Goal: Find specific page/section: Find specific page/section

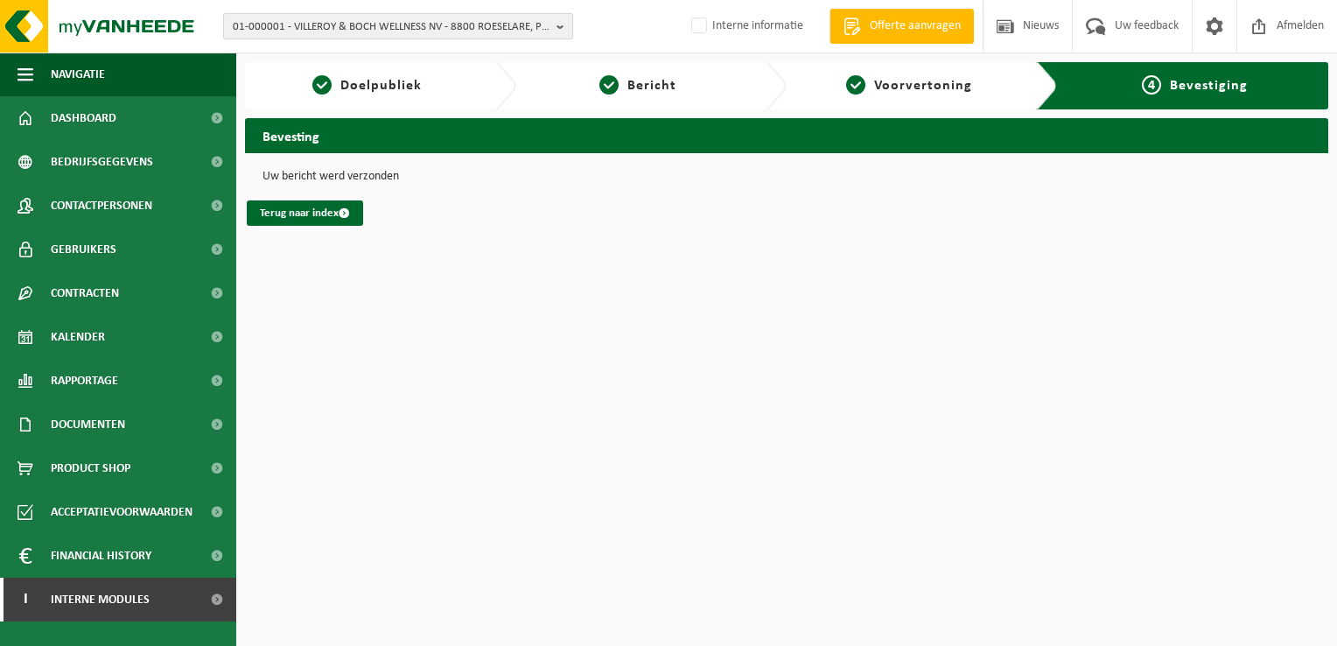
click at [387, 31] on span "01-000001 - VILLEROY & BOCH WELLNESS NV - 8800 ROESELARE, POPULIERSTRAAT 1" at bounding box center [391, 27] width 317 height 26
type input "10-866766"
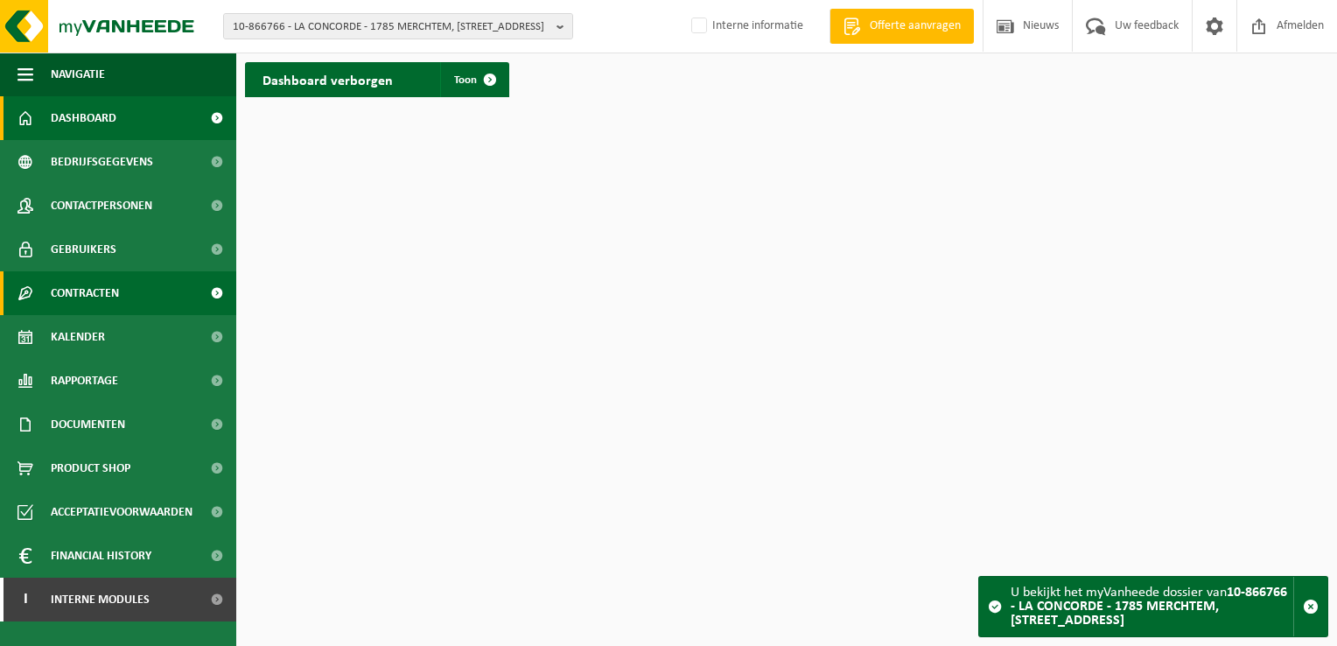
click at [152, 292] on link "Contracten" at bounding box center [118, 293] width 236 height 44
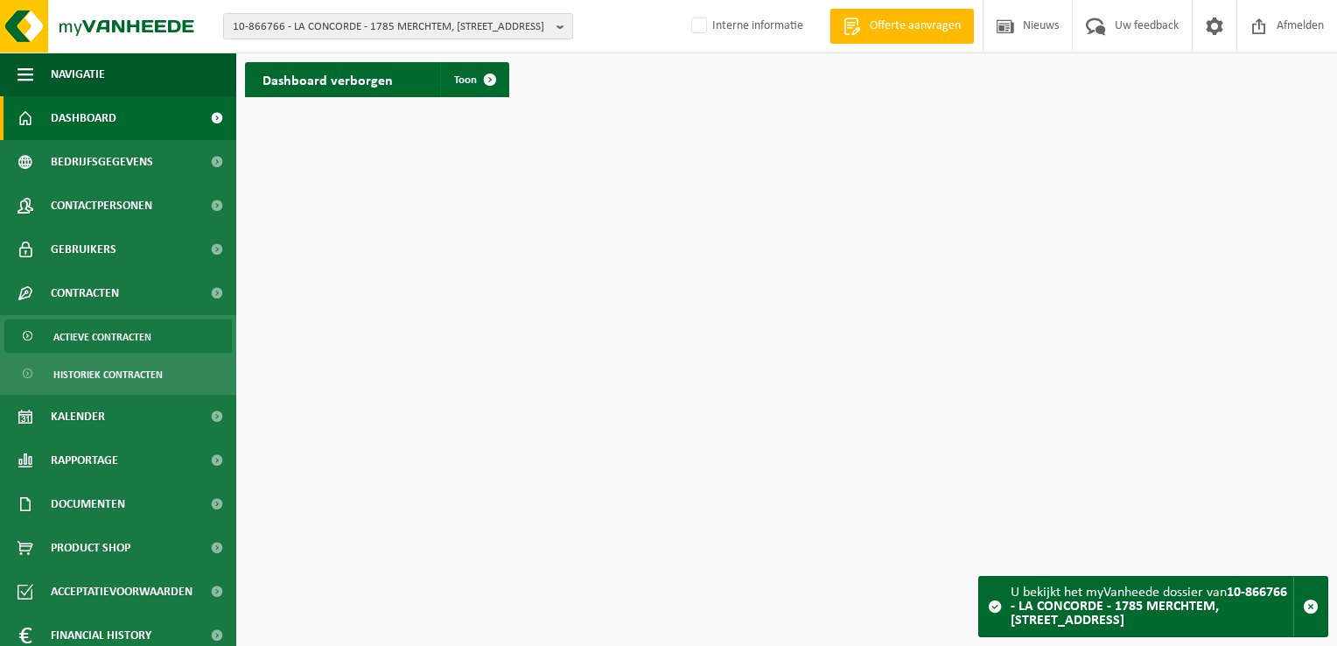
click at [116, 344] on span "Actieve contracten" at bounding box center [102, 336] width 98 height 33
